Goal: Task Accomplishment & Management: Use online tool/utility

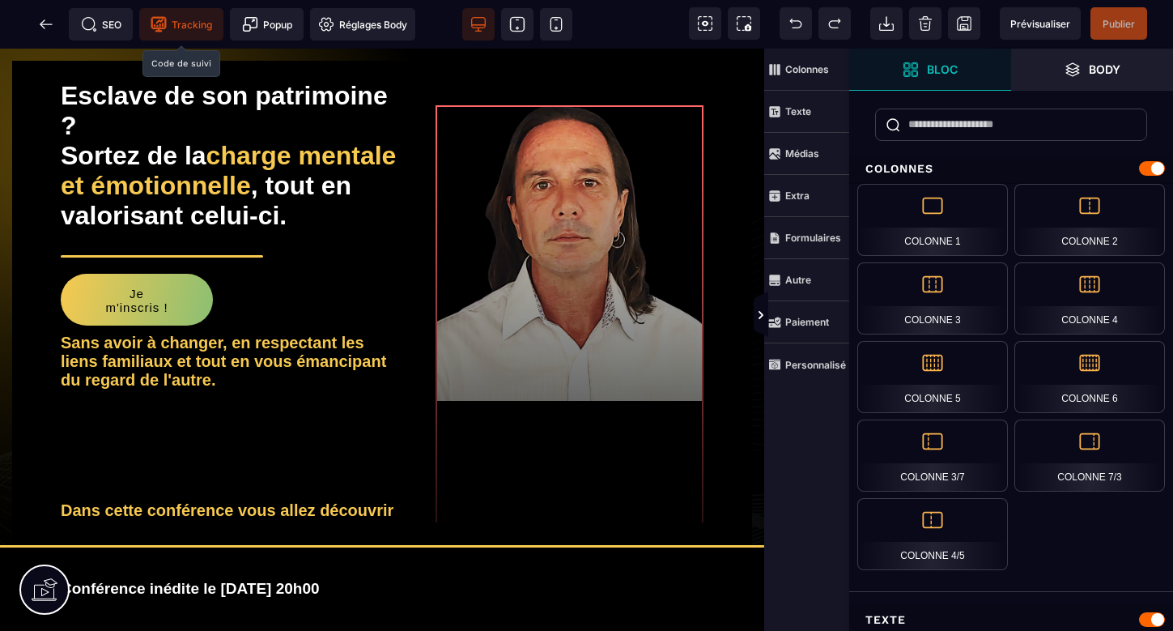
click at [180, 23] on span "Tracking" at bounding box center [182, 24] width 62 height 16
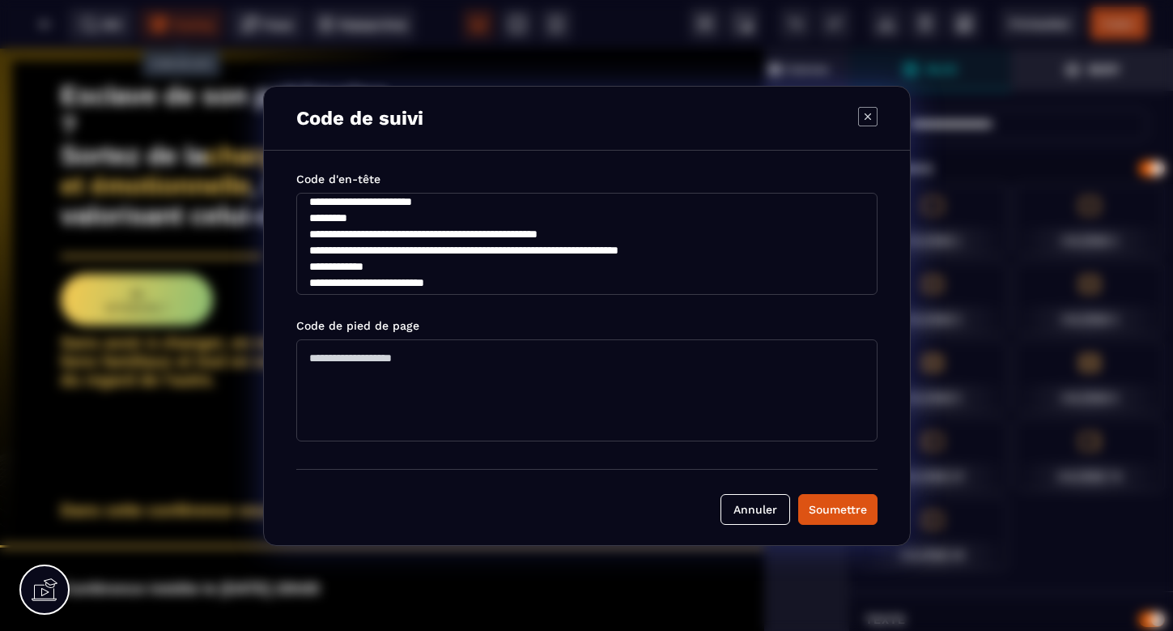
scroll to position [194, 0]
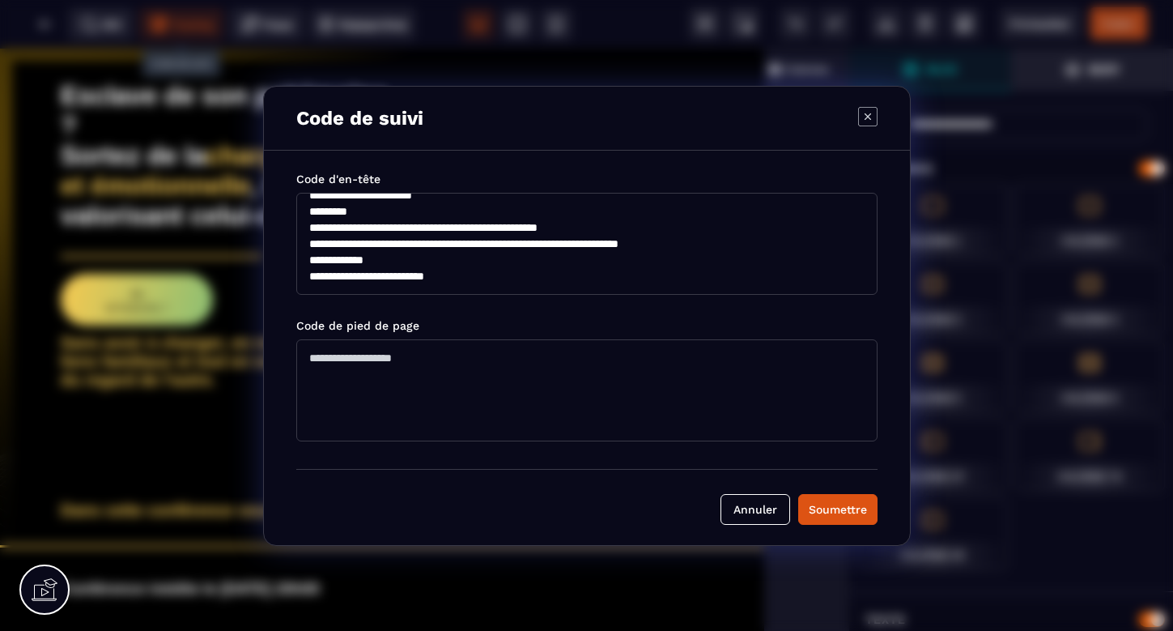
drag, startPoint x: 308, startPoint y: 214, endPoint x: 559, endPoint y: 308, distance: 268.0
click at [559, 308] on div "**********" at bounding box center [586, 308] width 581 height 274
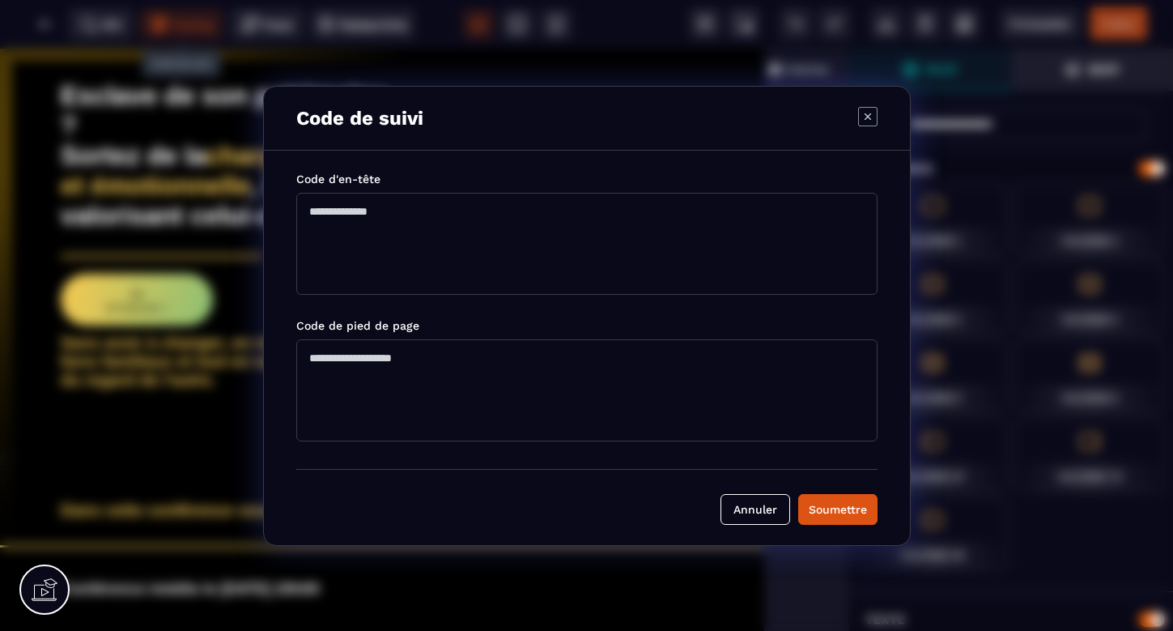
scroll to position [0, 0]
paste textarea "**********"
type textarea "**********"
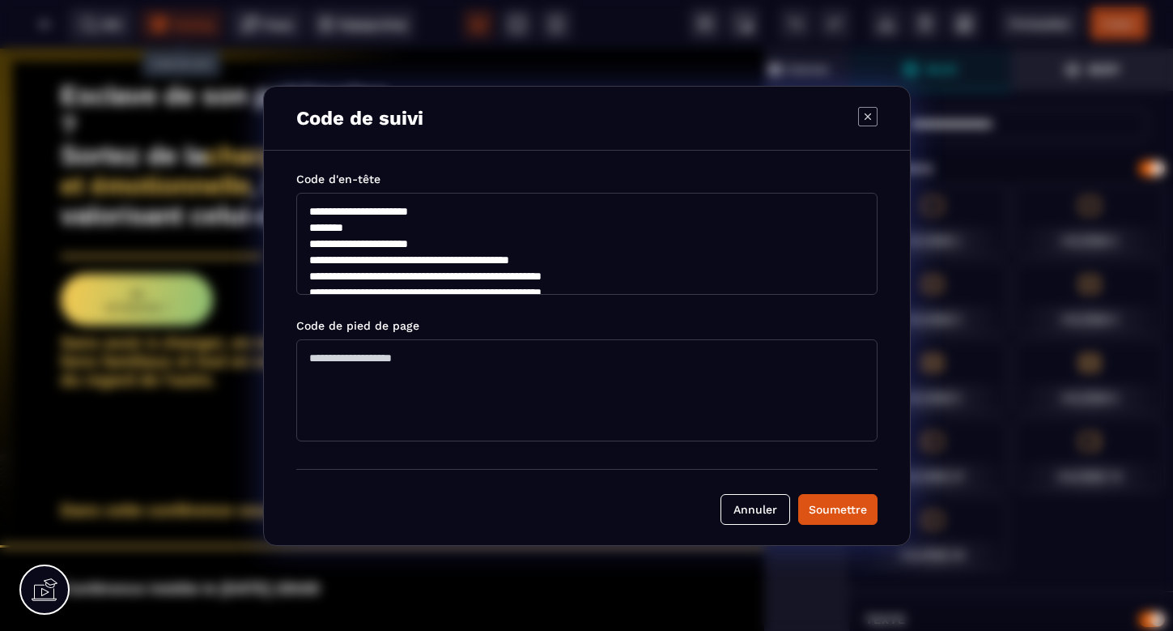
scroll to position [194, 0]
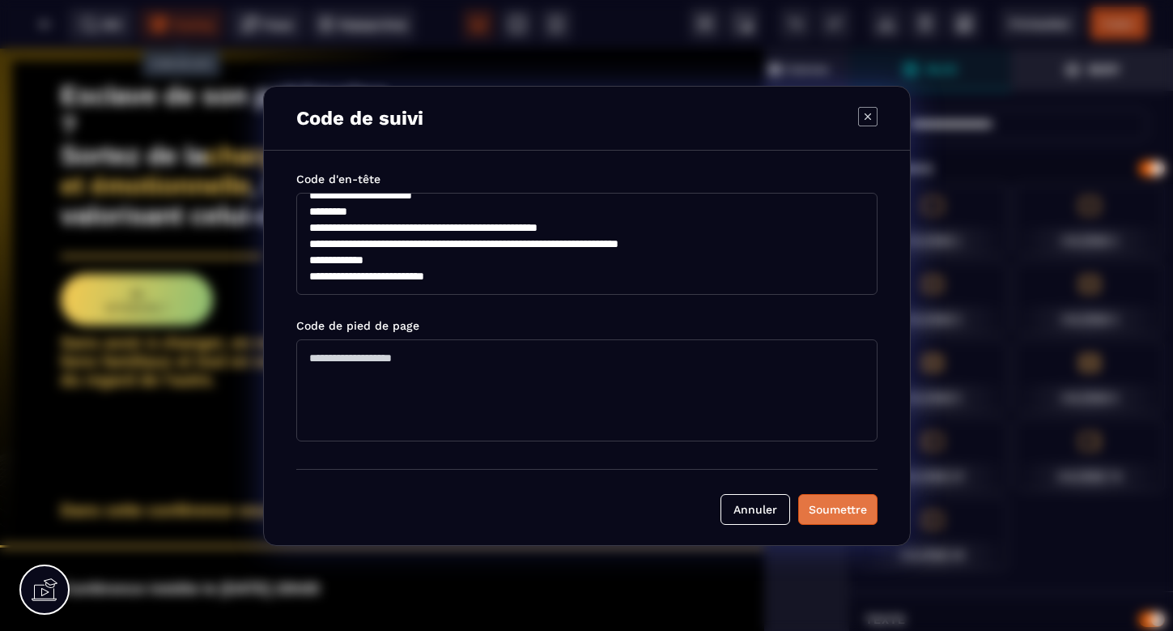
click at [832, 508] on div "Soumettre" at bounding box center [838, 509] width 58 height 16
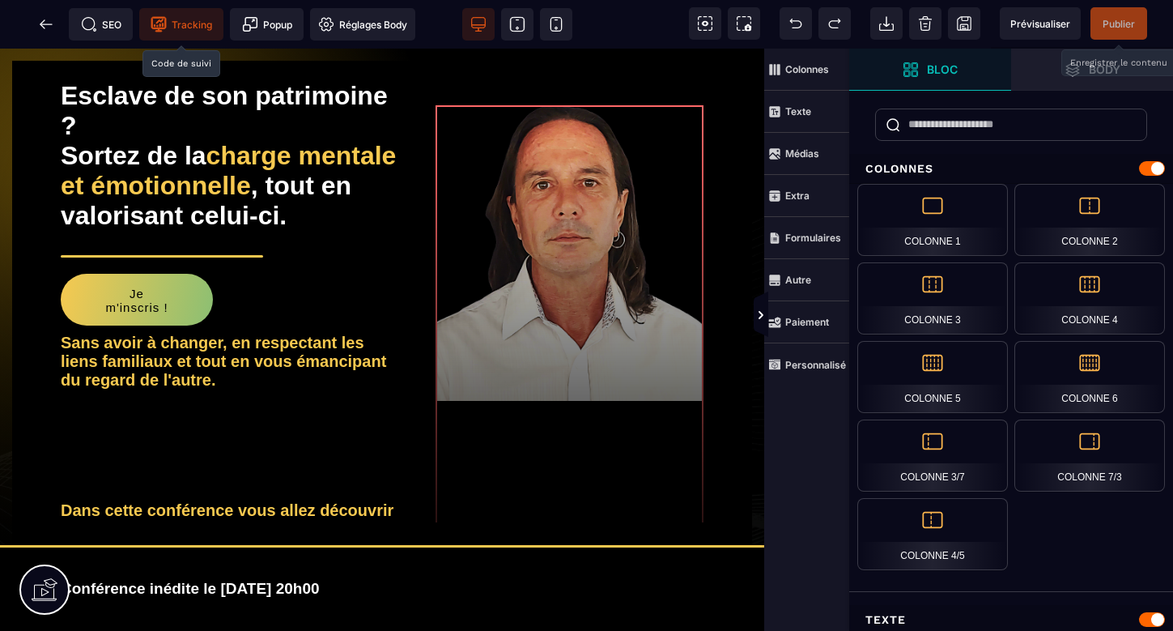
click at [1125, 21] on span "Publier" at bounding box center [1119, 24] width 32 height 12
click at [1121, 18] on span "Publier" at bounding box center [1119, 24] width 32 height 12
click at [1121, 23] on span "Publier" at bounding box center [1119, 24] width 32 height 12
click at [1112, 23] on span "Publier" at bounding box center [1119, 24] width 32 height 12
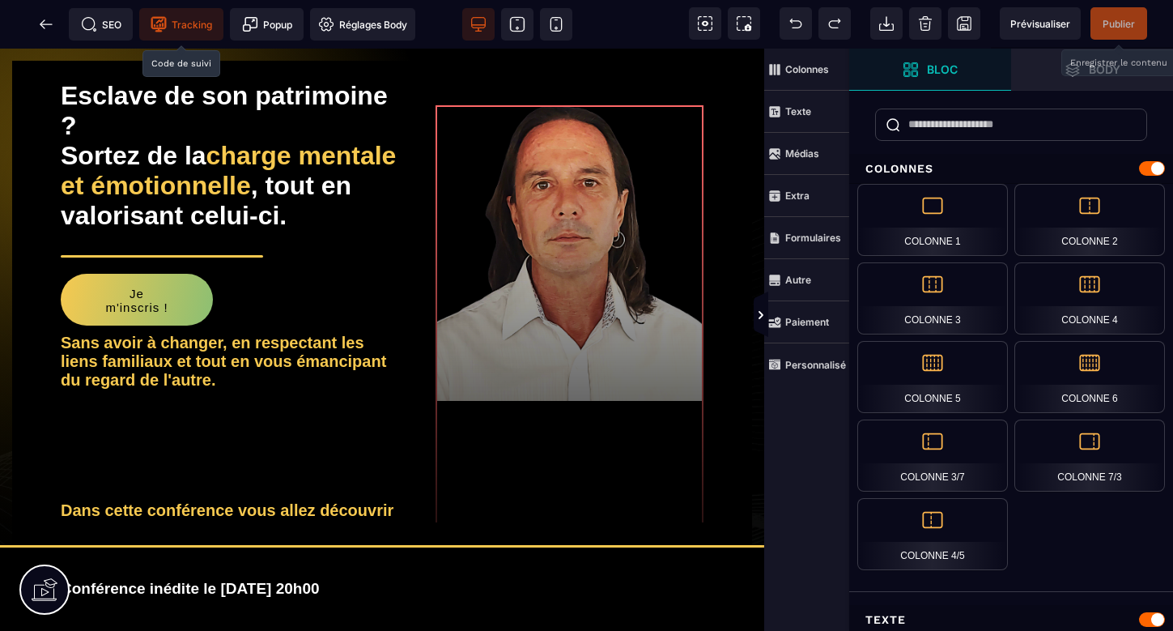
click at [1128, 19] on span "Publier" at bounding box center [1119, 24] width 32 height 12
click at [1126, 29] on span "Publier" at bounding box center [1119, 24] width 32 height 12
click at [1129, 25] on span "Publier" at bounding box center [1119, 24] width 32 height 12
click at [196, 28] on span "Tracking" at bounding box center [182, 24] width 62 height 16
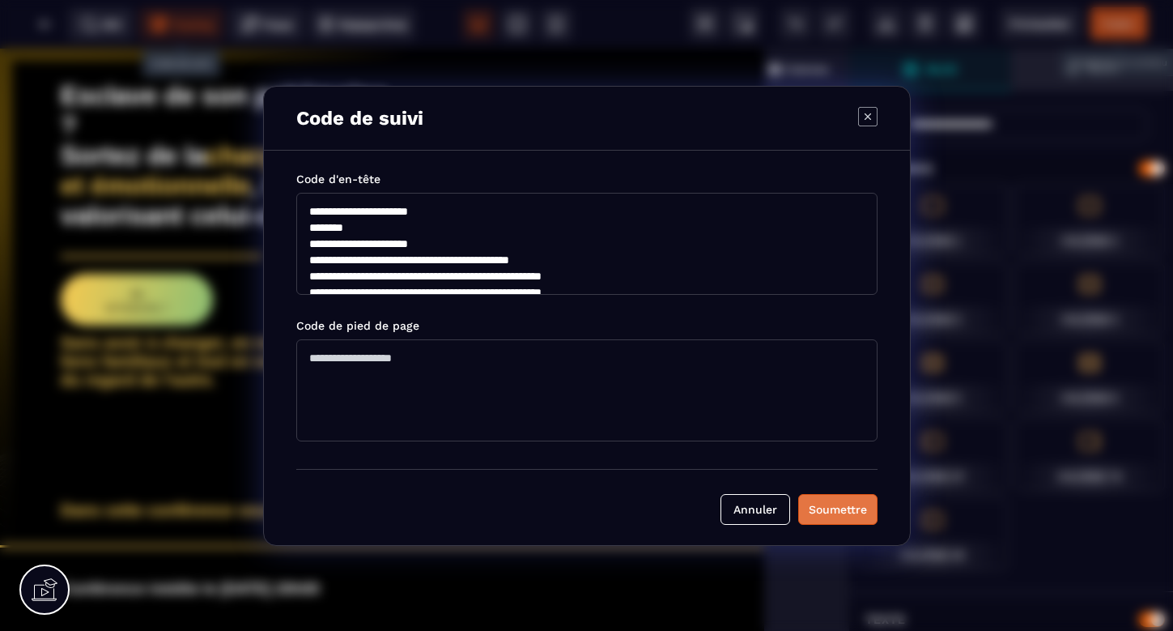
click at [838, 510] on div "Soumettre" at bounding box center [838, 509] width 58 height 16
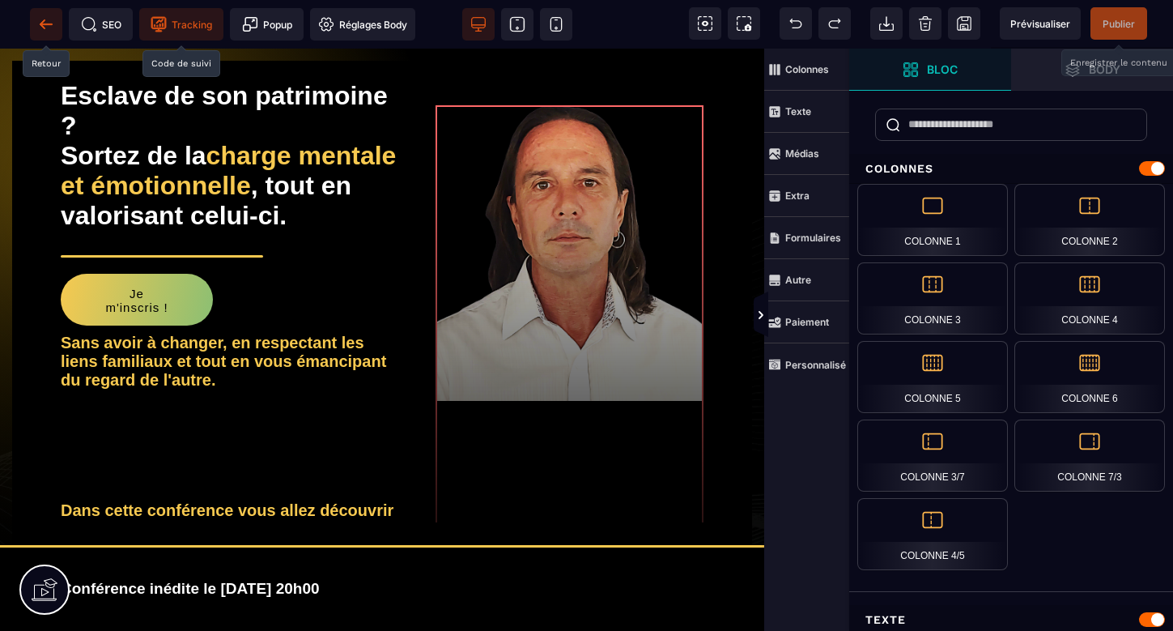
click at [47, 27] on icon at bounding box center [46, 24] width 16 height 16
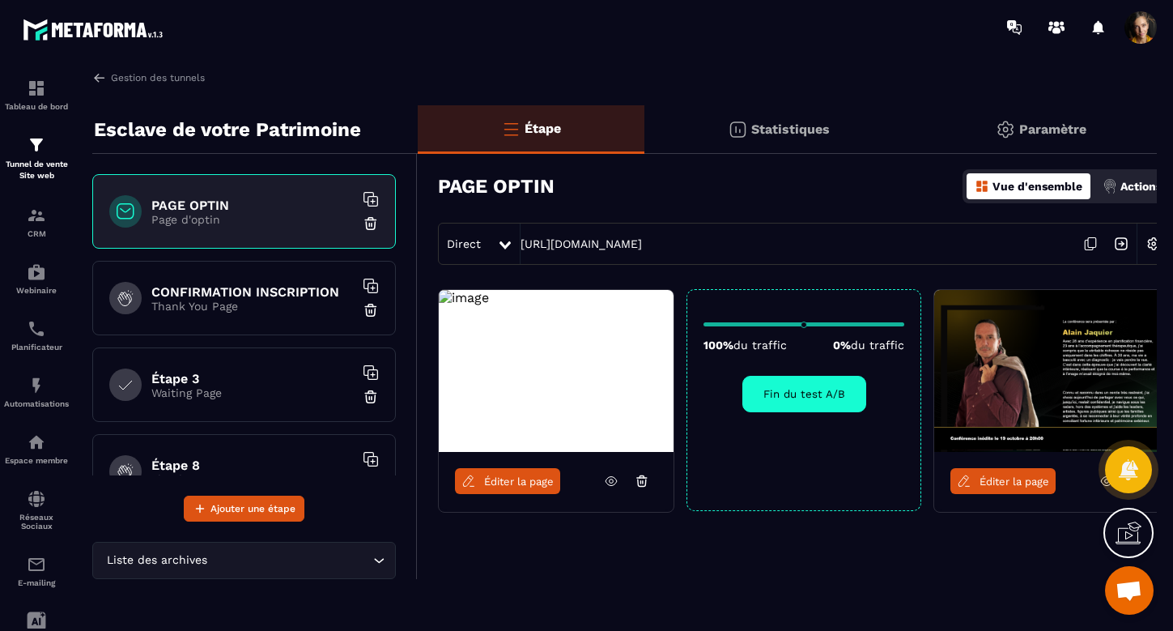
click at [514, 479] on span "Éditer la page" at bounding box center [519, 481] width 70 height 12
